Goal: Task Accomplishment & Management: Complete application form

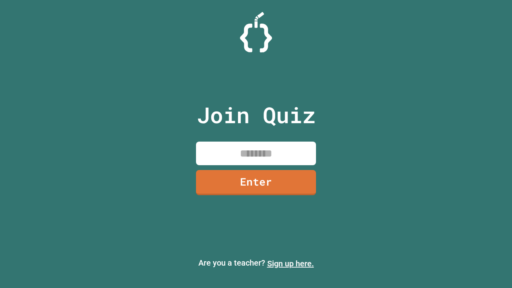
click at [291, 264] on link "Sign up here." at bounding box center [290, 264] width 47 height 10
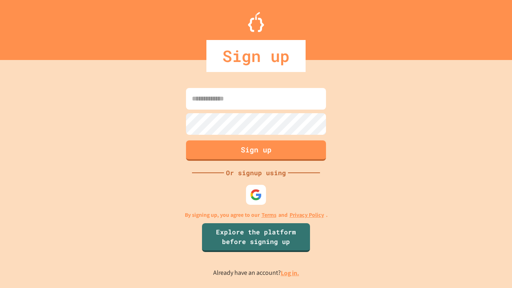
click at [291, 273] on link "Log in." at bounding box center [290, 273] width 18 height 8
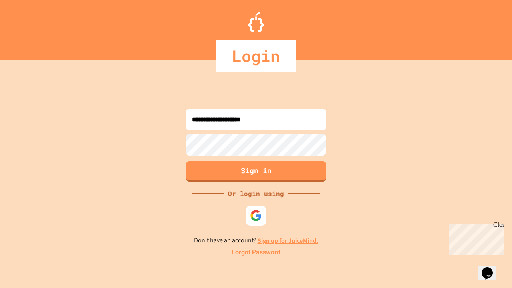
type input "**********"
